Goal: Task Accomplishment & Management: Use online tool/utility

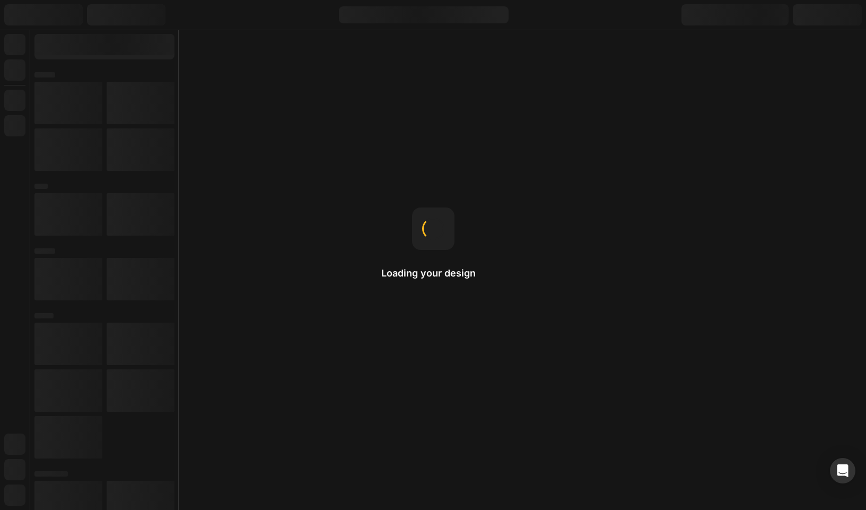
click at [547, 254] on div "Loading your design Reusable design Save your section to the library as a Theme…" at bounding box center [433, 255] width 866 height 510
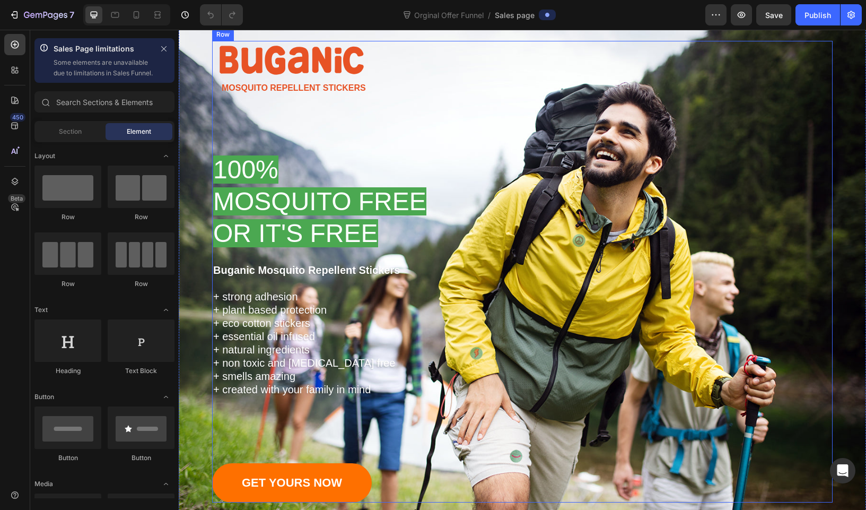
scroll to position [33, 0]
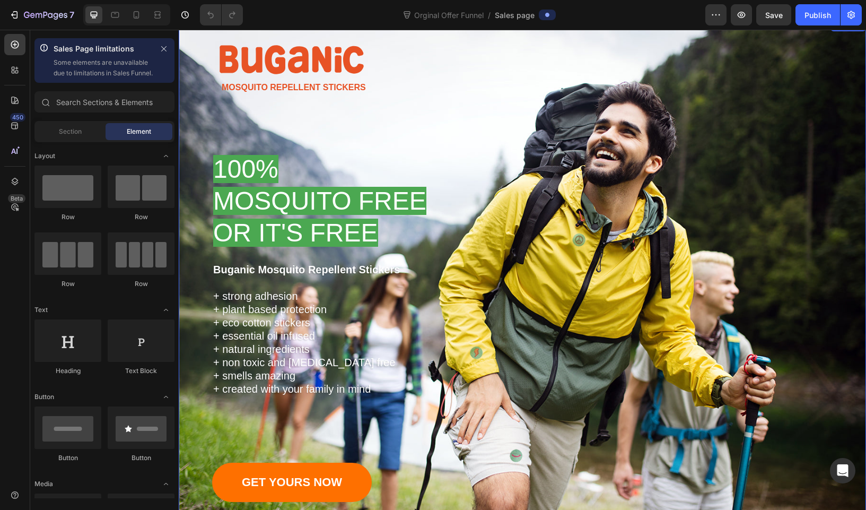
click at [252, 37] on div "Image Mosquito Repellent Stickers Text Block Row Shop Now Button Row Icon Icon …" at bounding box center [522, 279] width 687 height 520
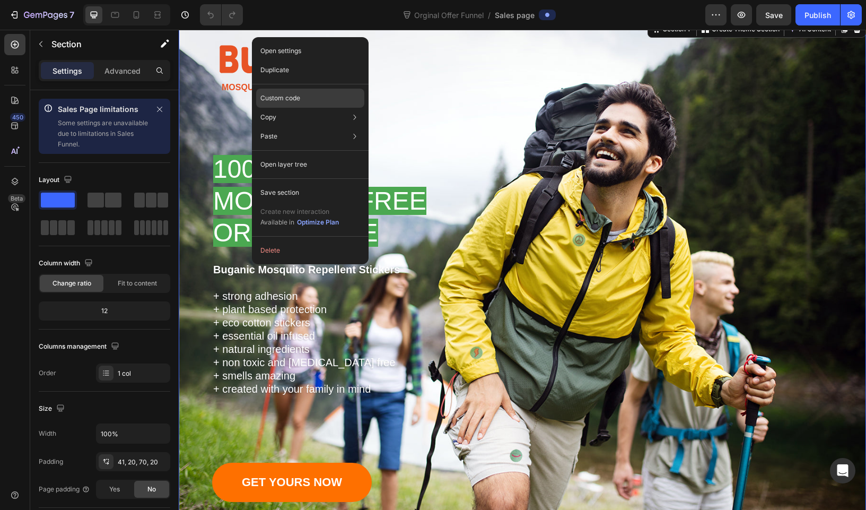
click at [322, 127] on div "Custom code" at bounding box center [310, 136] width 108 height 19
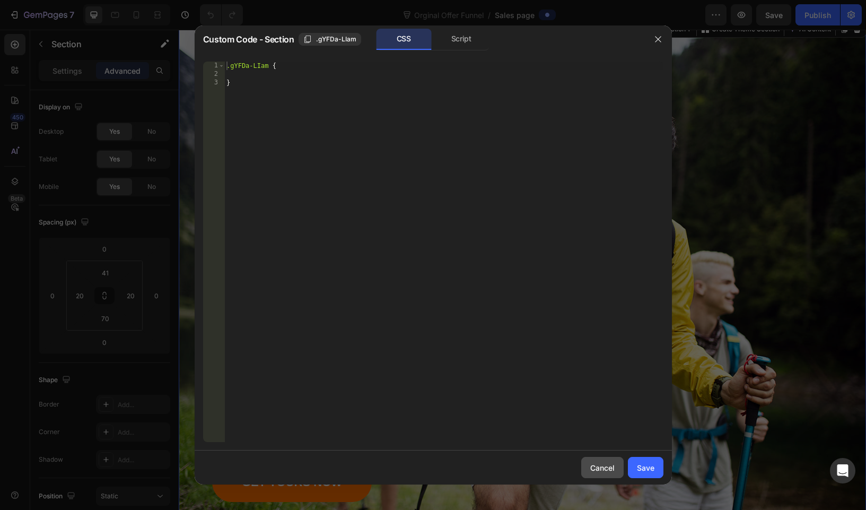
click at [607, 466] on div "Cancel" at bounding box center [602, 467] width 24 height 11
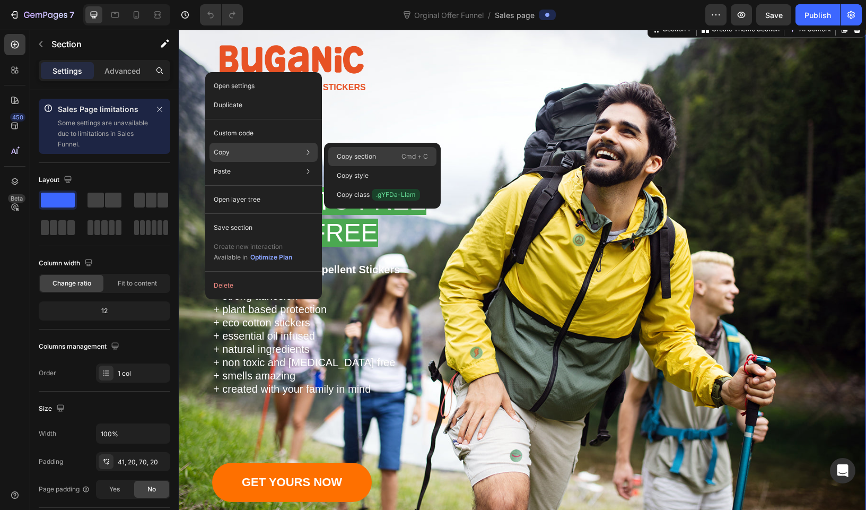
click at [362, 160] on p "Copy section" at bounding box center [356, 157] width 39 height 10
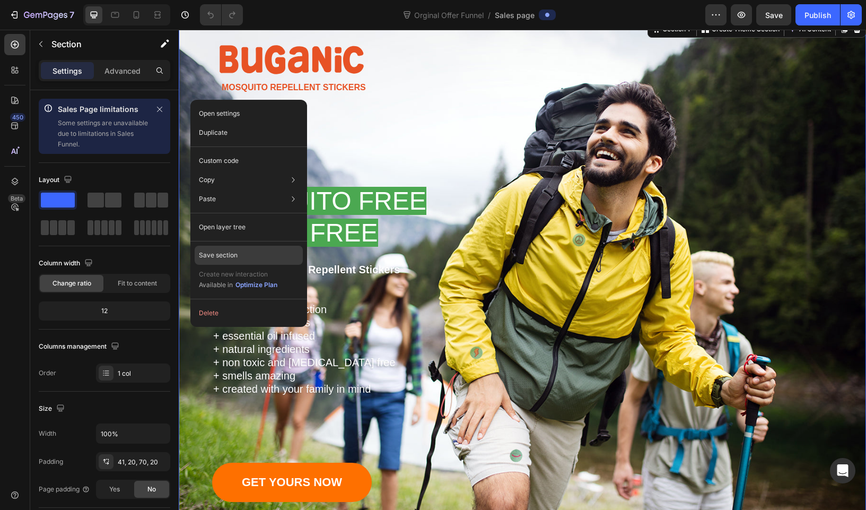
click at [247, 250] on div "Save section" at bounding box center [249, 255] width 108 height 19
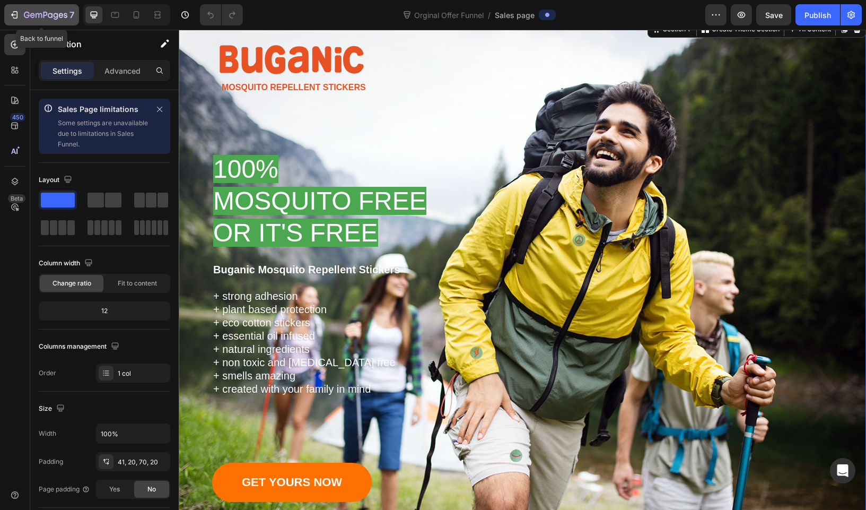
click at [72, 13] on p "7" at bounding box center [71, 14] width 5 height 13
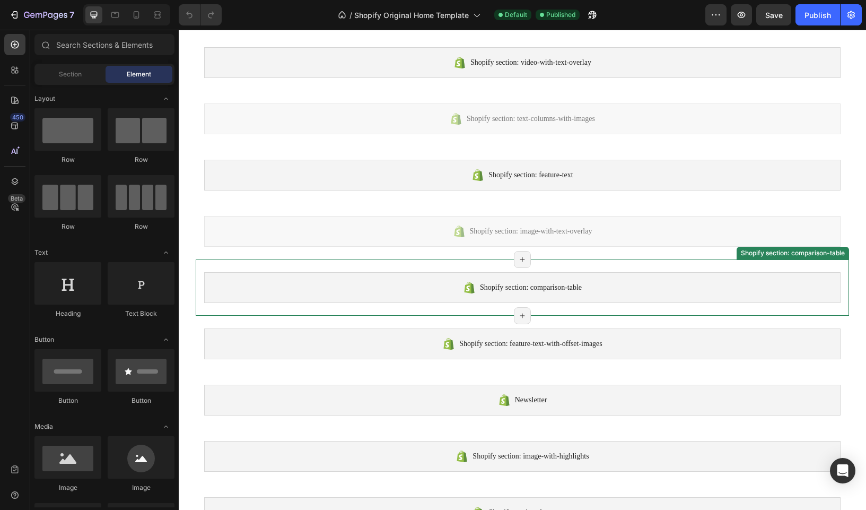
scroll to position [428, 0]
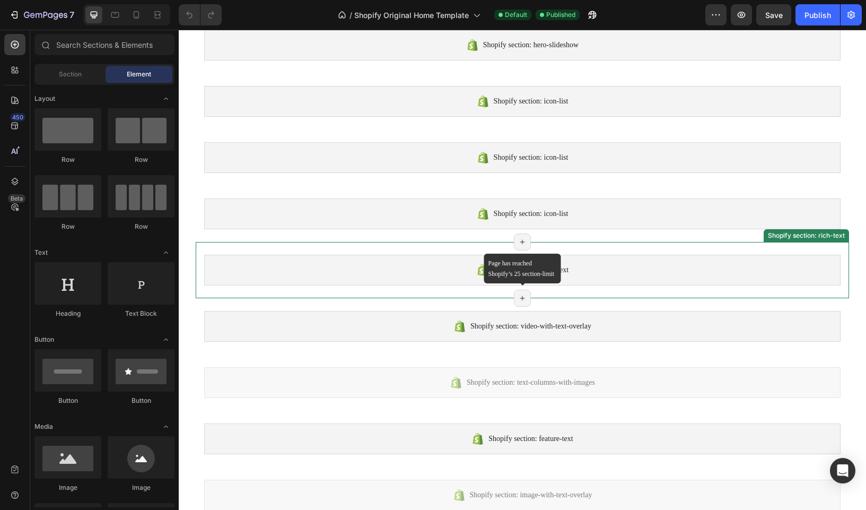
click at [521, 300] on icon at bounding box center [522, 298] width 8 height 8
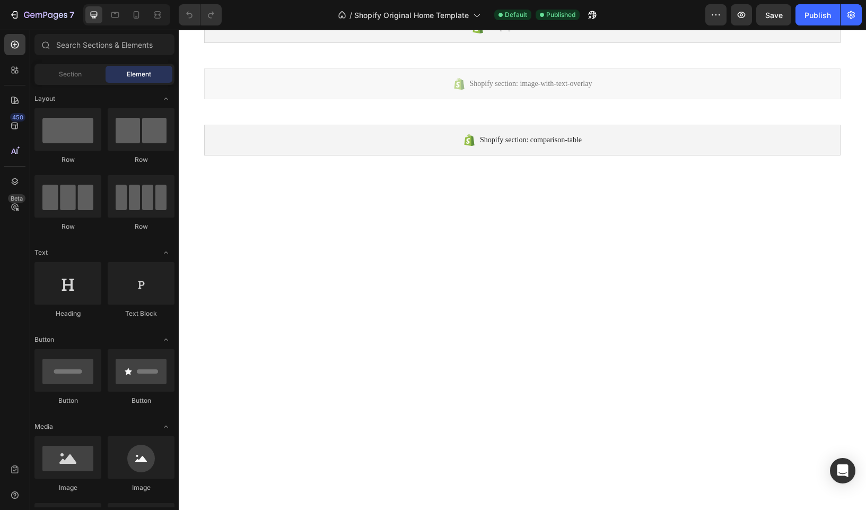
scroll to position [992, 0]
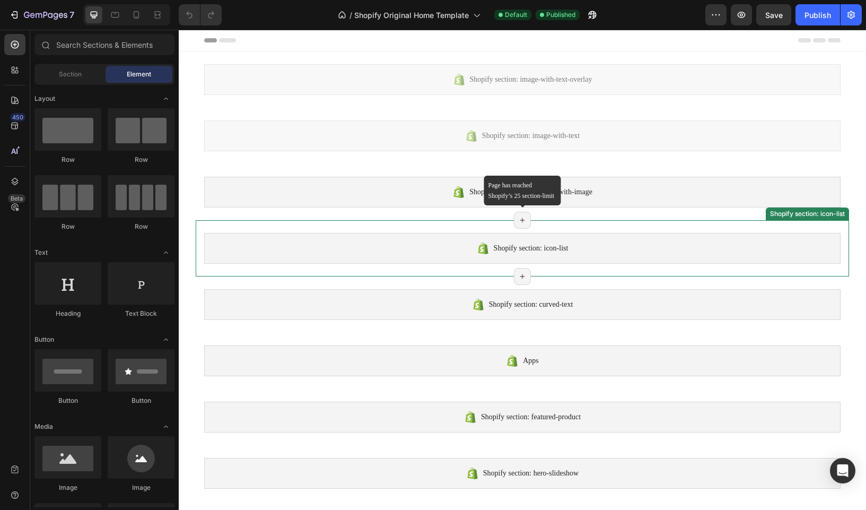
click at [524, 223] on icon at bounding box center [522, 220] width 8 height 8
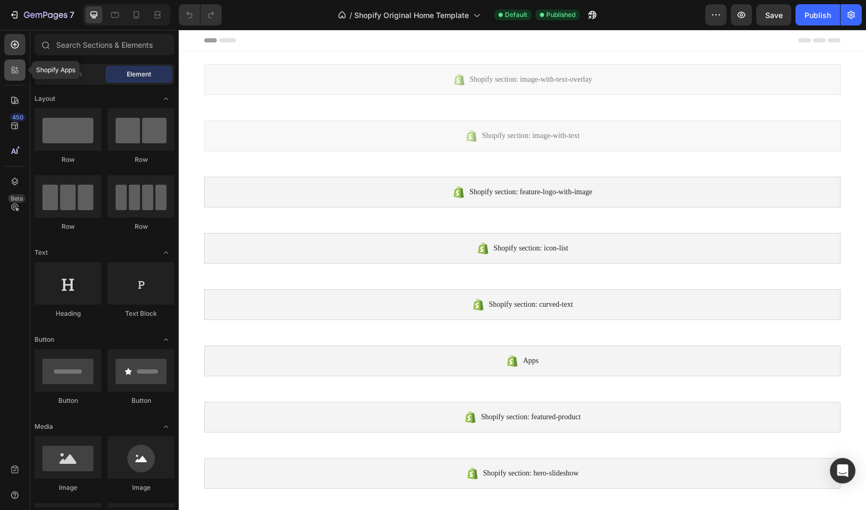
click at [13, 72] on icon at bounding box center [15, 70] width 11 height 11
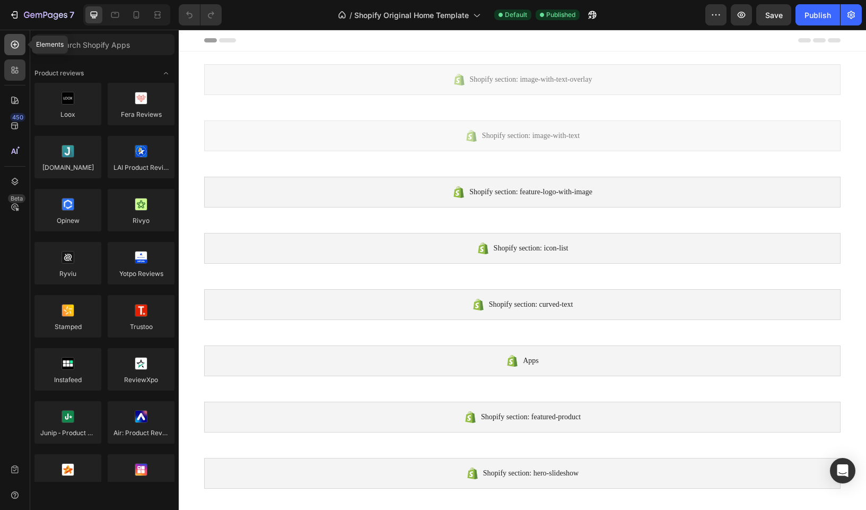
click at [13, 55] on div at bounding box center [14, 44] width 21 height 21
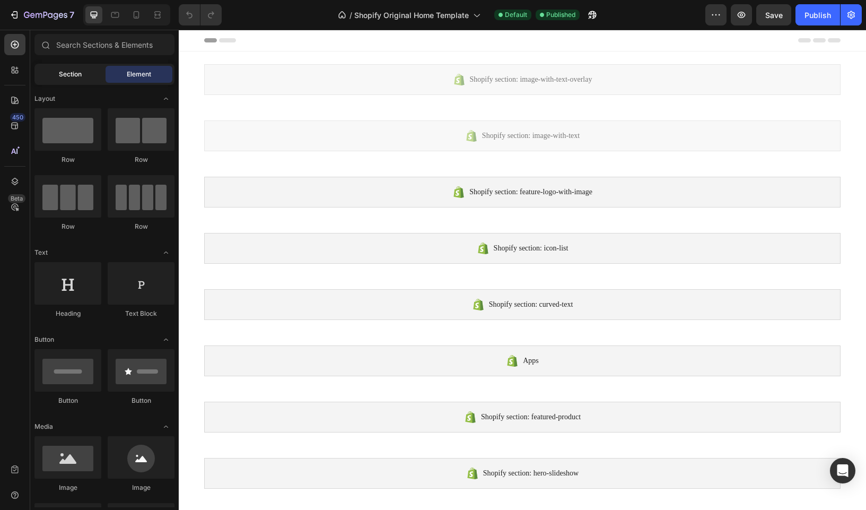
click at [81, 78] on span "Section" at bounding box center [70, 74] width 23 height 10
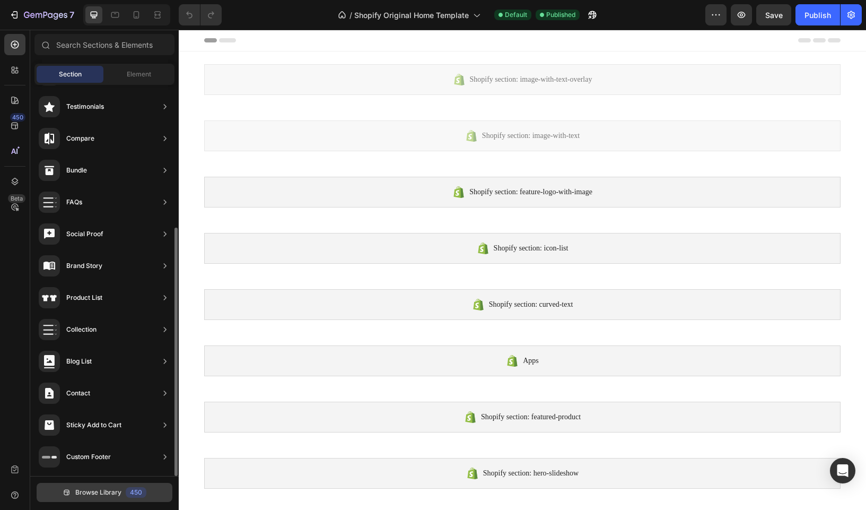
click at [98, 495] on span "Browse Library" at bounding box center [98, 492] width 46 height 10
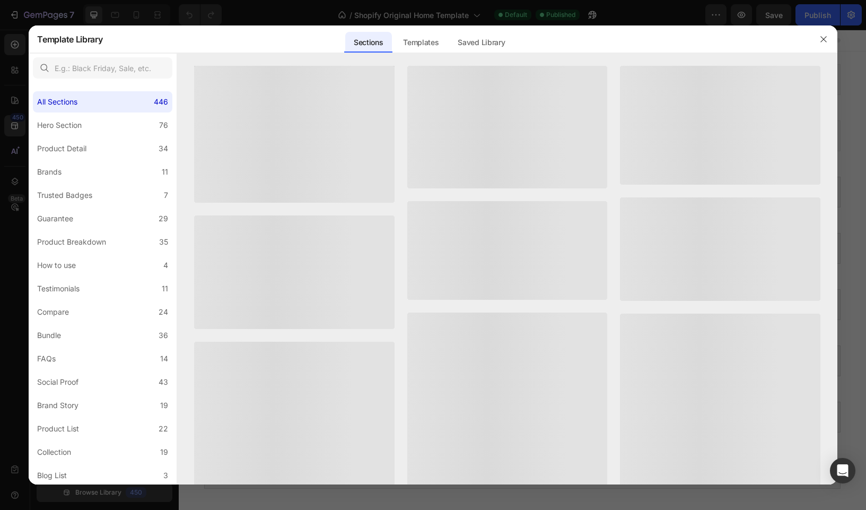
scroll to position [212, 0]
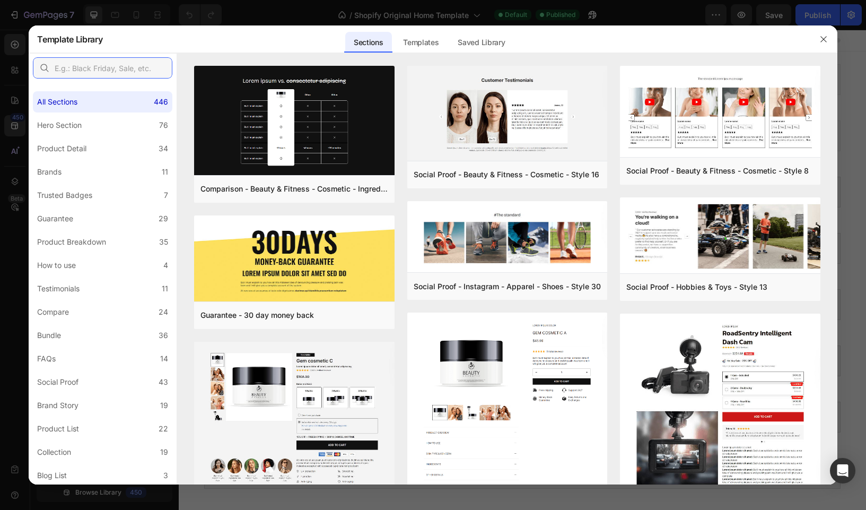
click at [78, 68] on input "text" at bounding box center [102, 67] width 139 height 21
type input "ingredients"
click at [102, 239] on div "Product Breakdown" at bounding box center [71, 241] width 69 height 13
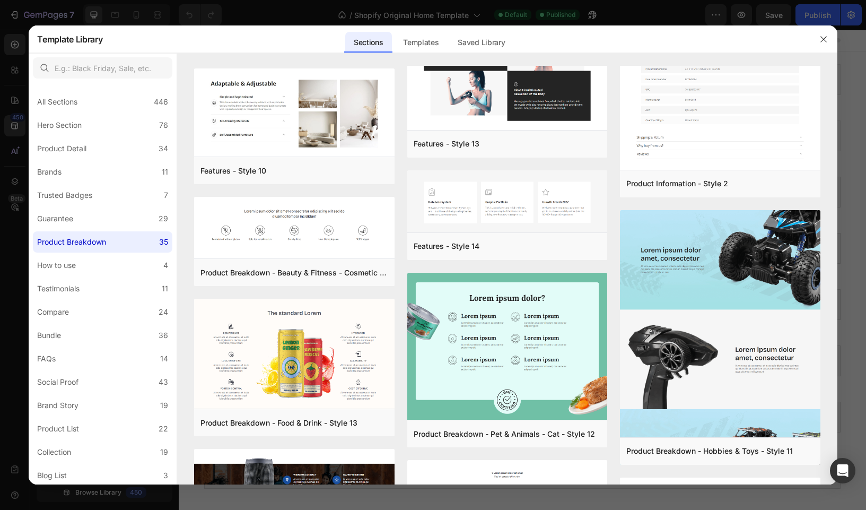
scroll to position [1351, 0]
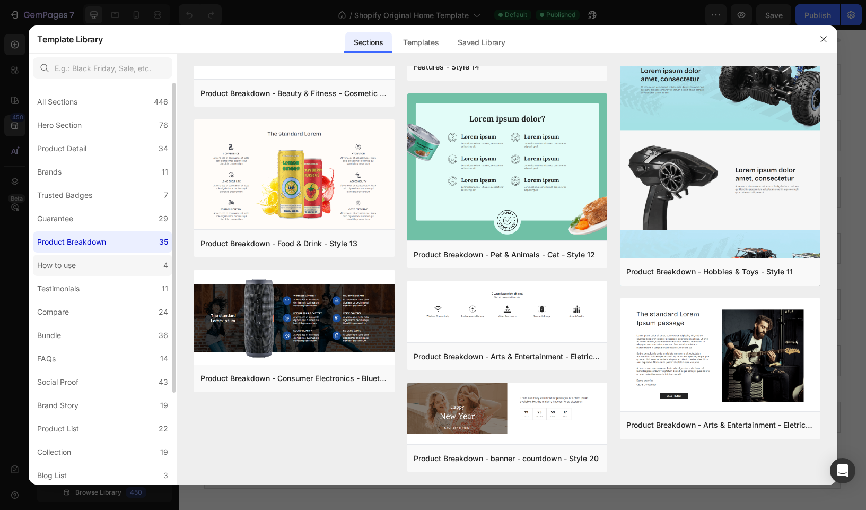
click at [129, 261] on label "How to use 4" at bounding box center [102, 265] width 139 height 21
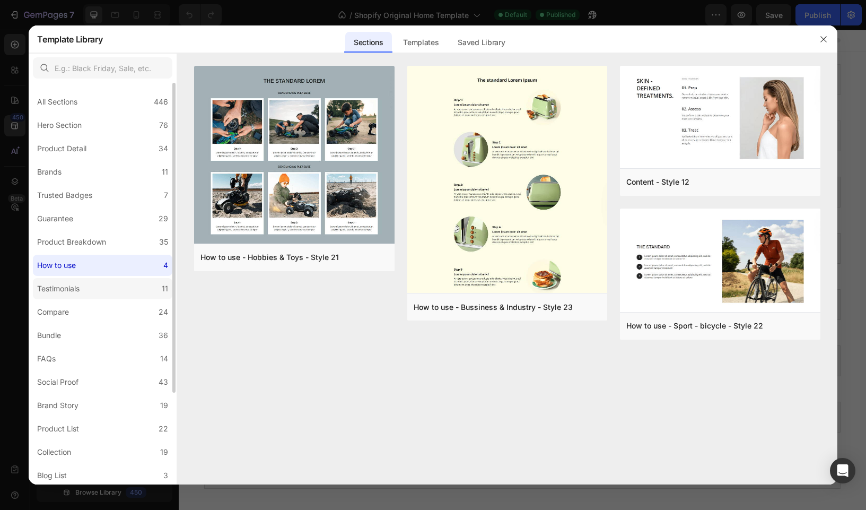
click at [128, 283] on label "Testimonials 11" at bounding box center [102, 288] width 139 height 21
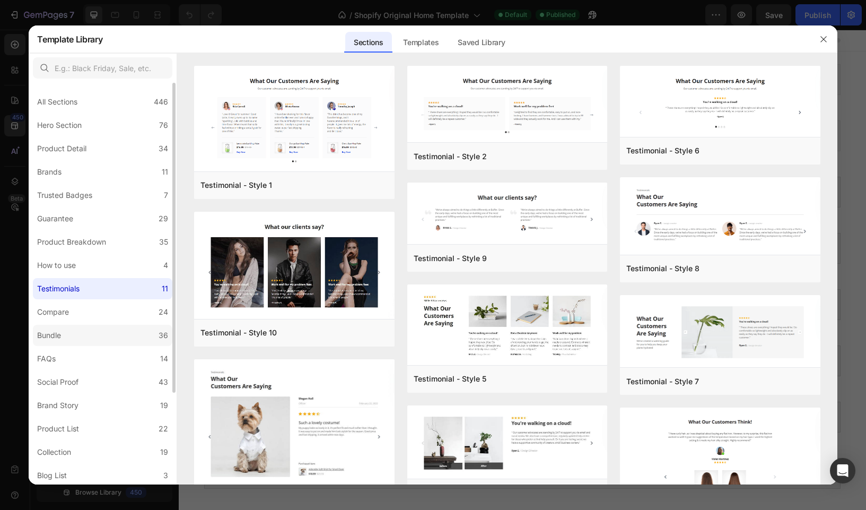
click at [116, 336] on label "Bundle 36" at bounding box center [102, 335] width 139 height 21
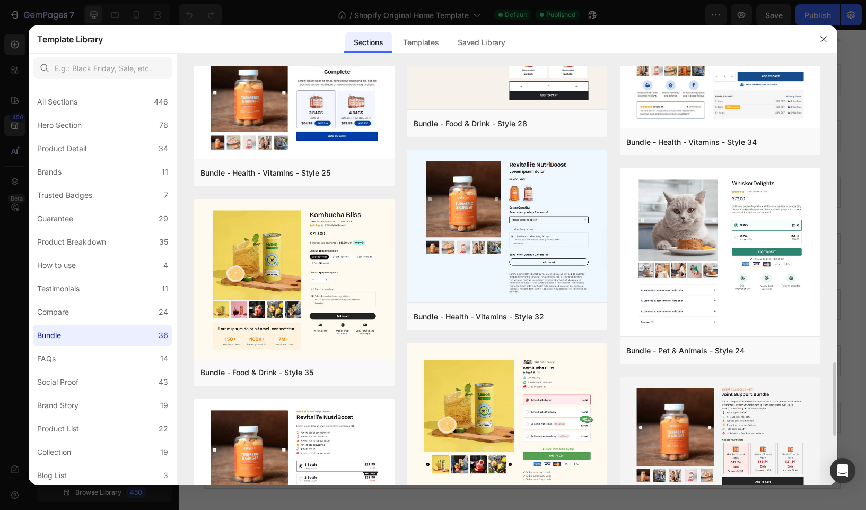
scroll to position [963, 0]
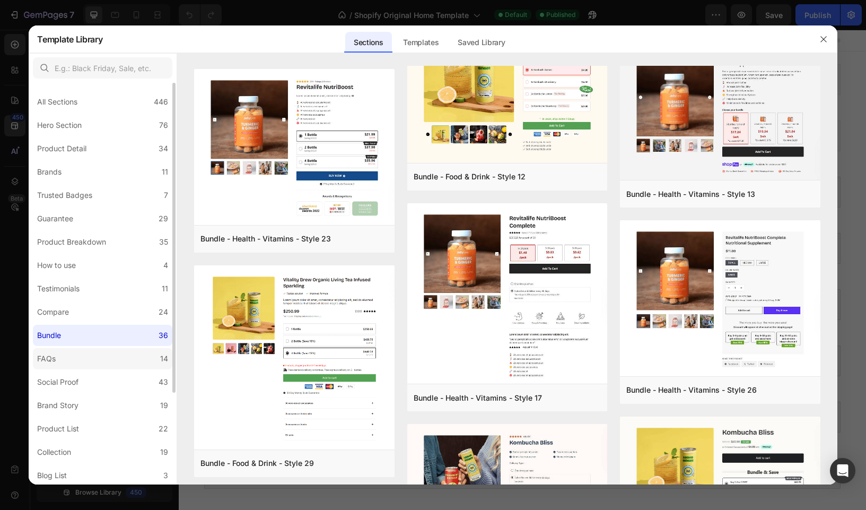
click at [47, 353] on div "FAQs" at bounding box center [46, 358] width 19 height 13
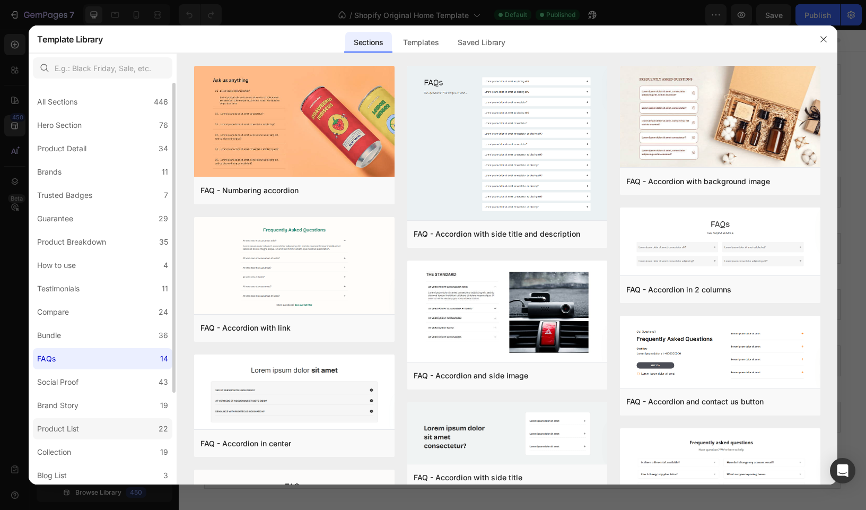
click at [83, 427] on label "Product List 22" at bounding box center [102, 428] width 139 height 21
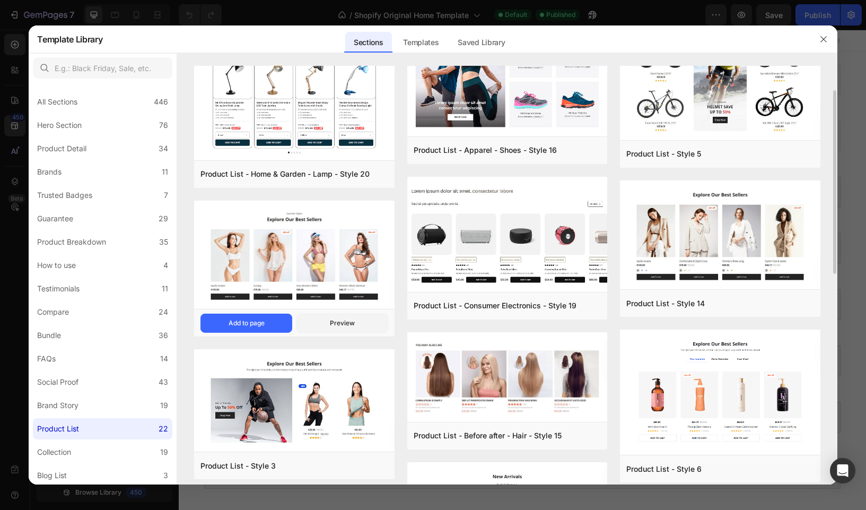
scroll to position [59, 0]
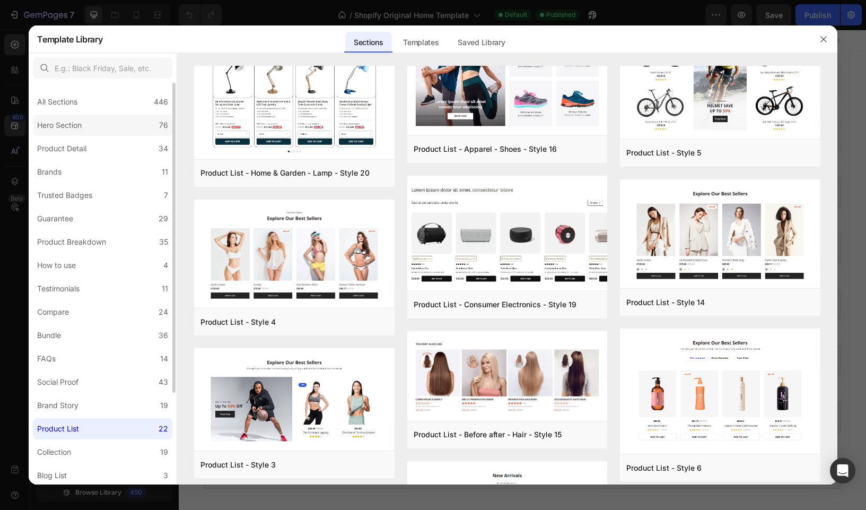
click at [67, 120] on div "Hero Section" at bounding box center [59, 125] width 45 height 13
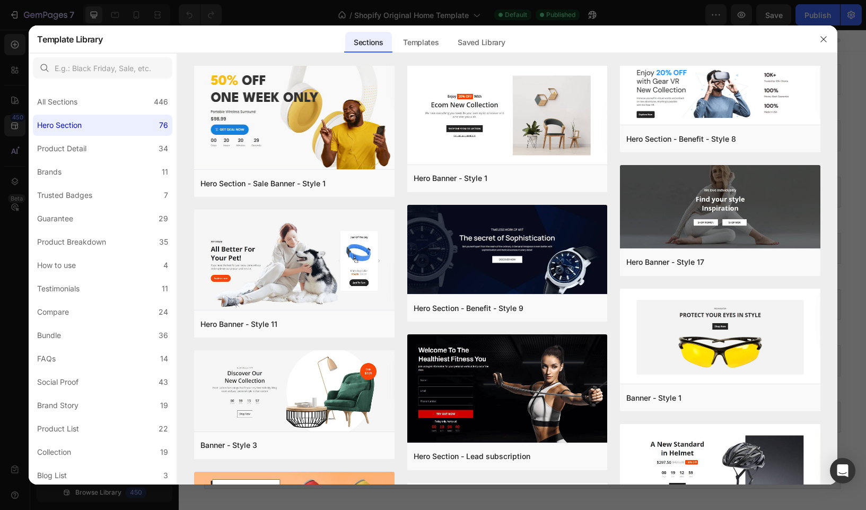
scroll to position [2590, 0]
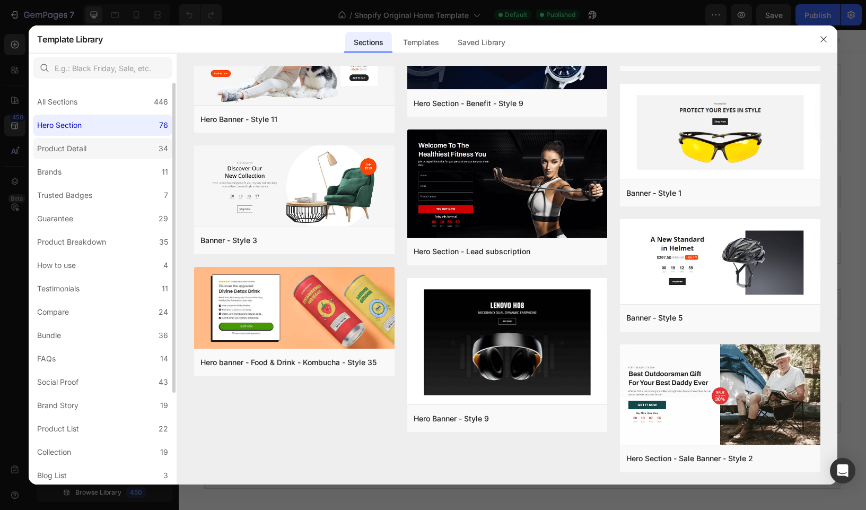
click at [88, 145] on div "Product Detail" at bounding box center [64, 148] width 54 height 13
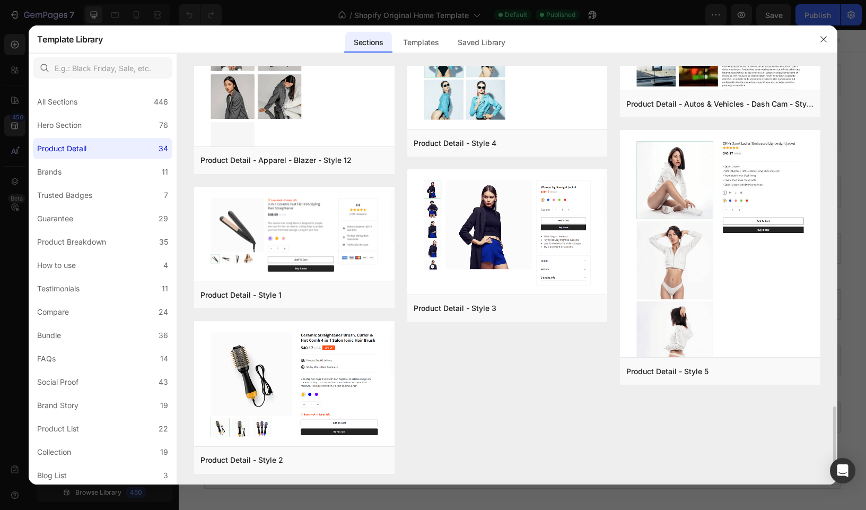
scroll to position [1947, 0]
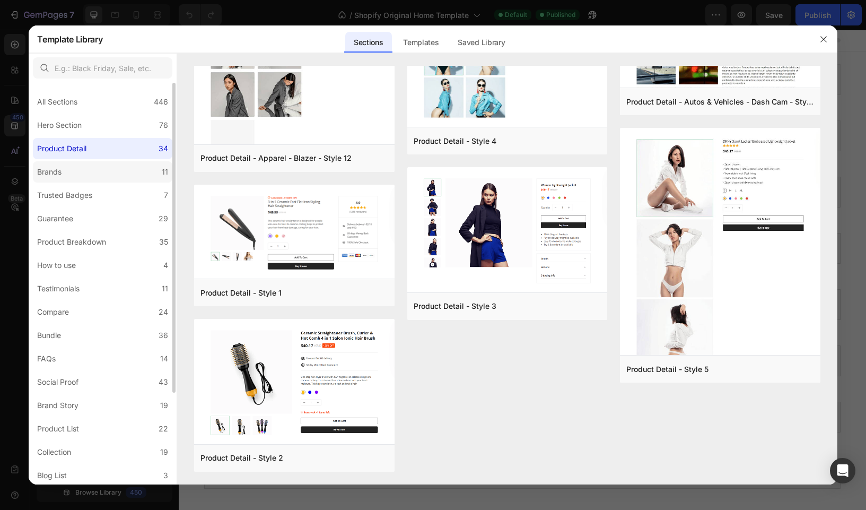
click at [124, 173] on label "Brands 11" at bounding box center [102, 171] width 139 height 21
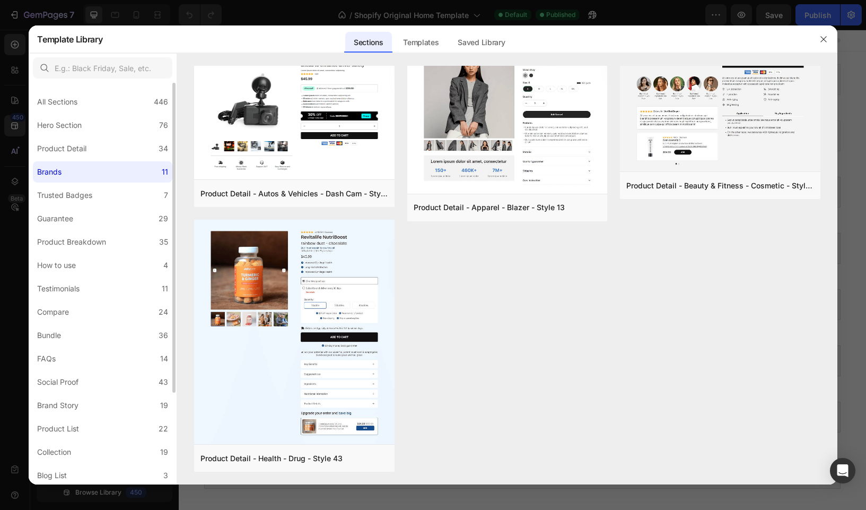
scroll to position [0, 0]
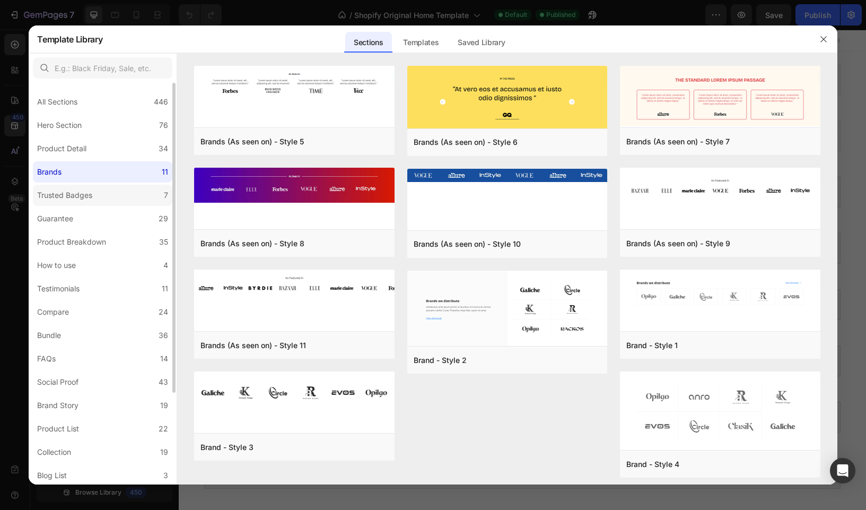
click at [130, 195] on label "Trusted Badges 7" at bounding box center [102, 195] width 139 height 21
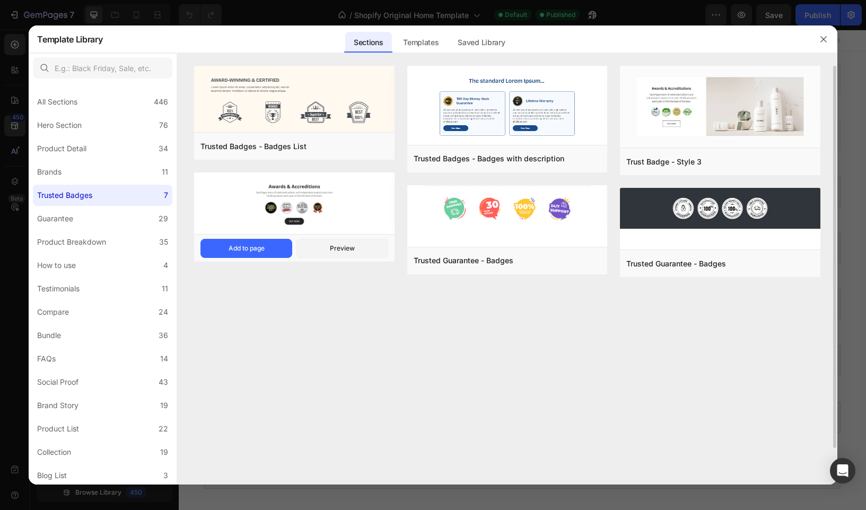
click at [246, 208] on img at bounding box center [294, 204] width 200 height 64
